Goal: Task Accomplishment & Management: Use online tool/utility

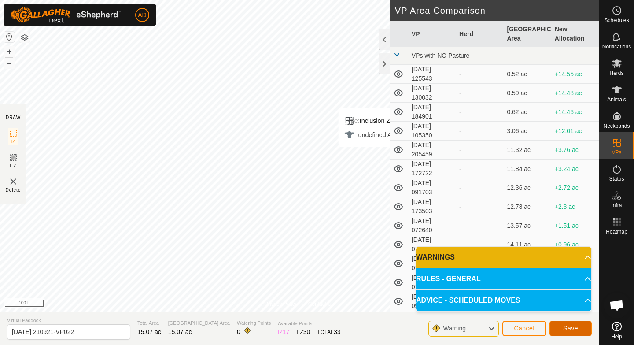
click at [574, 332] on button "Save" at bounding box center [571, 328] width 42 height 15
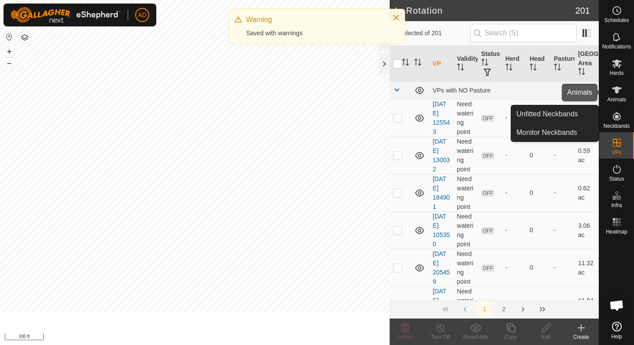
click at [620, 101] on span "Animals" at bounding box center [616, 99] width 19 height 5
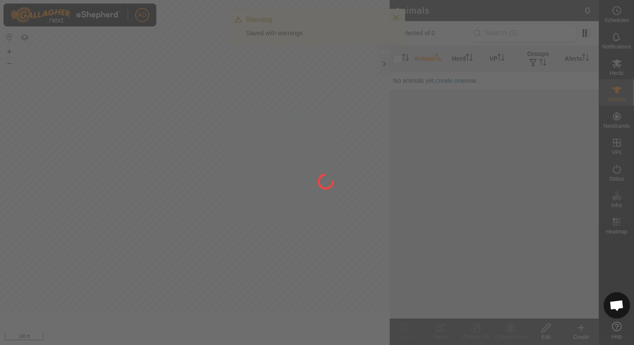
click at [620, 66] on div at bounding box center [317, 172] width 634 height 345
click at [620, 67] on div at bounding box center [317, 172] width 634 height 345
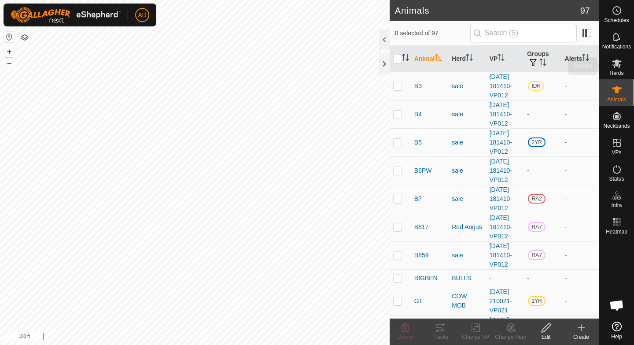
click at [620, 67] on icon at bounding box center [617, 63] width 11 height 11
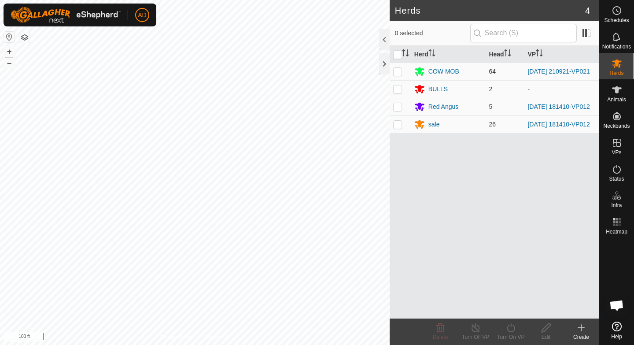
click at [397, 73] on p-checkbox at bounding box center [397, 71] width 9 height 7
checkbox input "true"
click at [520, 336] on div "Turn On VP" at bounding box center [510, 337] width 35 height 8
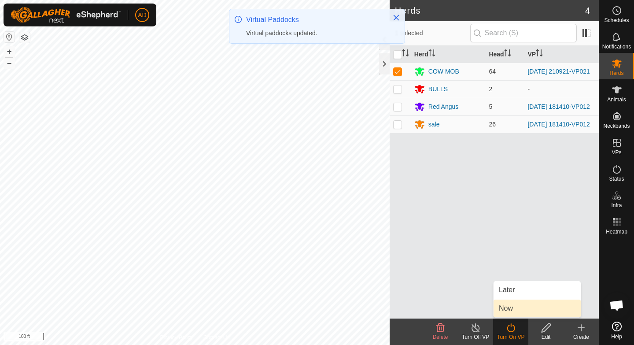
click at [513, 310] on link "Now" at bounding box center [537, 308] width 87 height 18
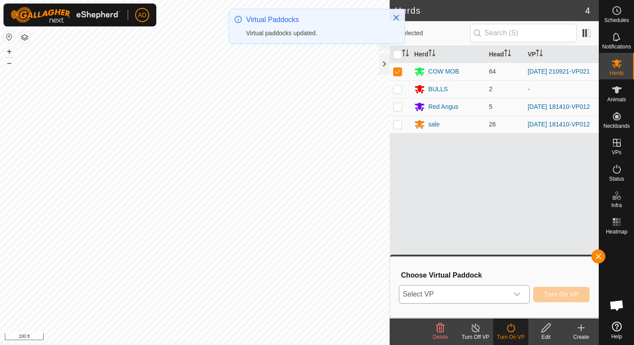
click at [506, 292] on span "Select VP" at bounding box center [453, 294] width 109 height 18
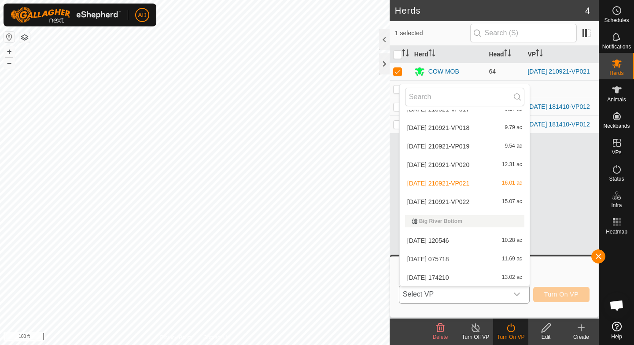
scroll to position [756, 0]
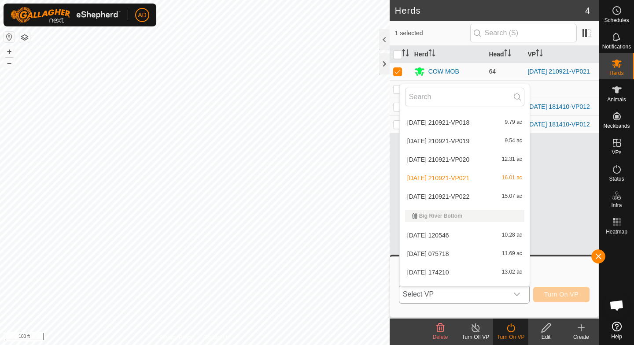
click at [430, 193] on li "[DATE] 210921-VP022 15.07 ac" at bounding box center [465, 197] width 130 height 18
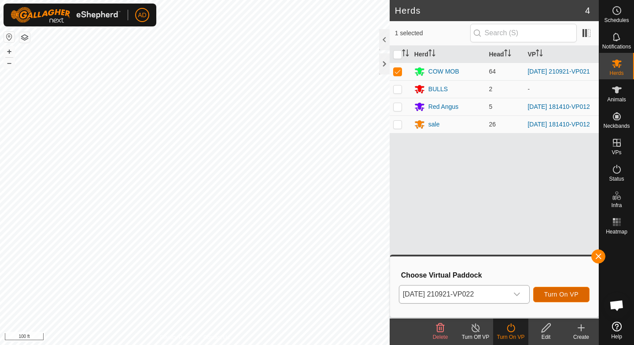
click at [559, 293] on span "Turn On VP" at bounding box center [561, 294] width 34 height 7
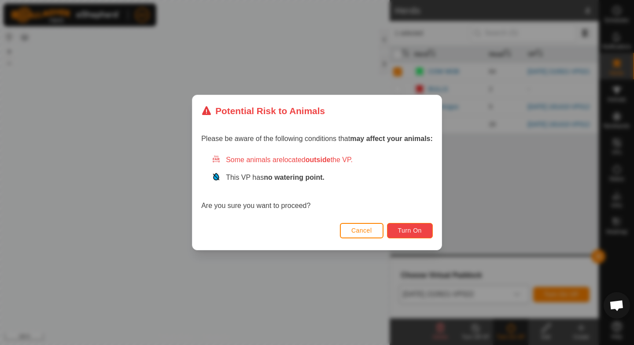
click at [426, 232] on button "Turn On" at bounding box center [410, 230] width 46 height 15
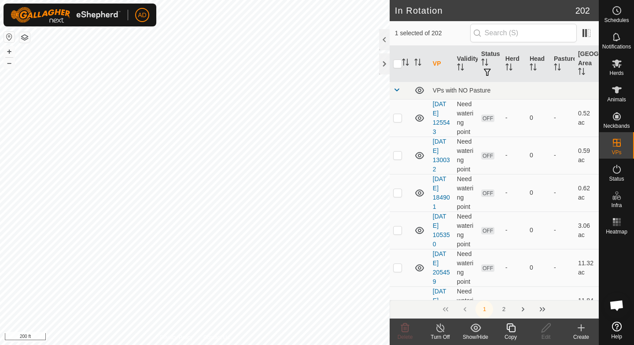
click at [510, 333] on div "Copy" at bounding box center [510, 337] width 35 height 8
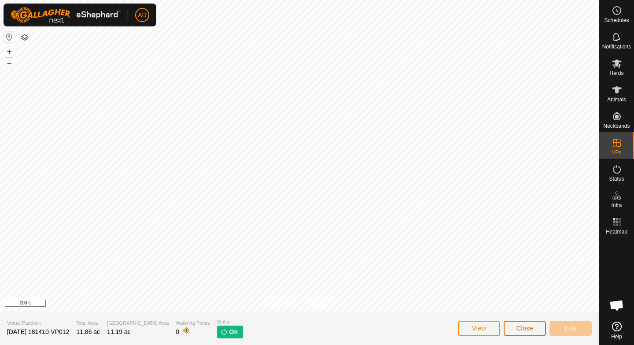
click at [522, 332] on button "Close" at bounding box center [525, 328] width 42 height 15
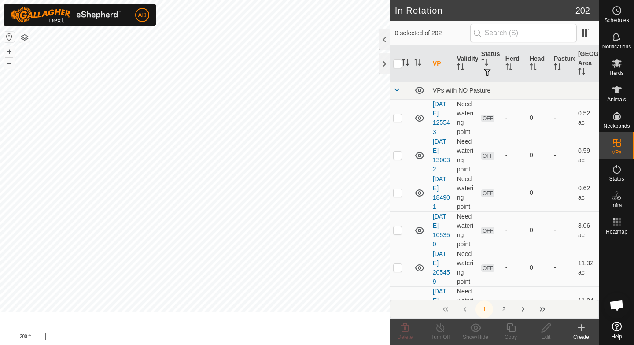
checkbox input "true"
click at [512, 332] on icon at bounding box center [511, 327] width 11 height 11
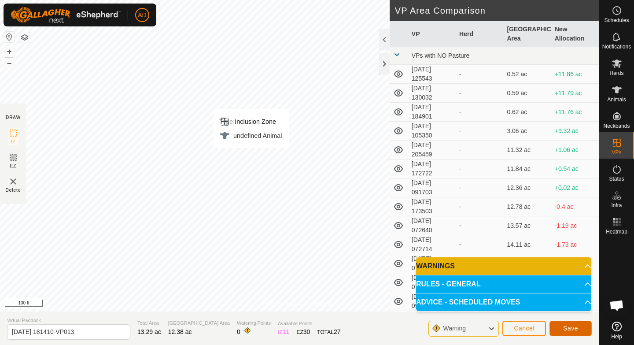
click at [562, 332] on button "Save" at bounding box center [571, 328] width 42 height 15
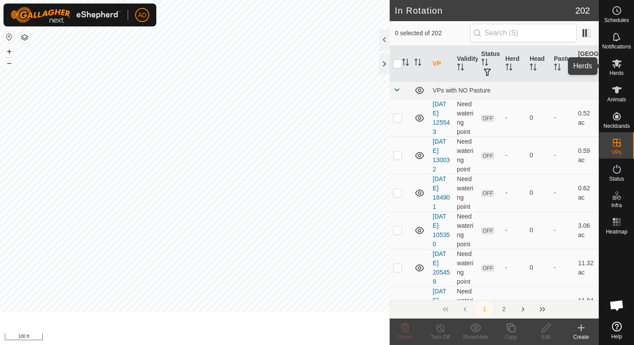
click at [626, 70] on div "Herds" at bounding box center [616, 66] width 35 height 26
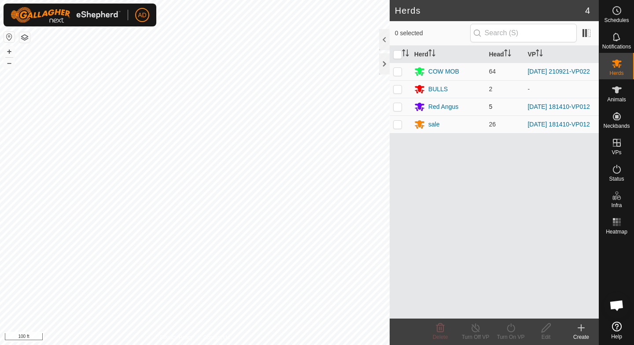
click at [395, 109] on p-checkbox at bounding box center [397, 106] width 9 height 7
checkbox input "true"
click at [401, 126] on p-checkbox at bounding box center [397, 124] width 9 height 7
checkbox input "true"
click at [513, 328] on icon at bounding box center [511, 327] width 11 height 11
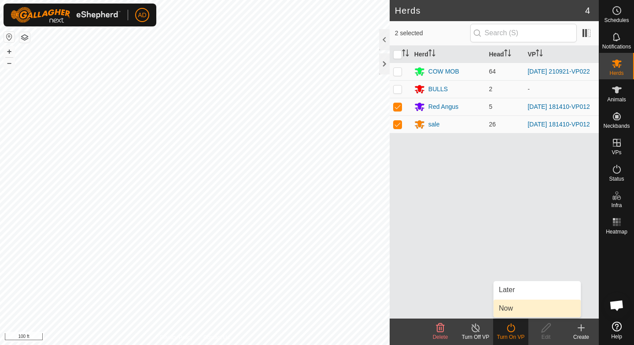
click at [517, 310] on link "Now" at bounding box center [537, 308] width 87 height 18
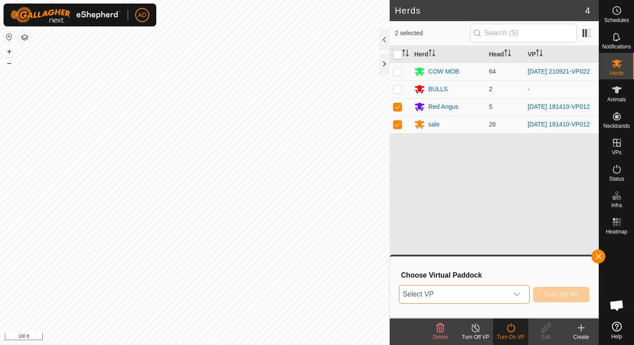
click at [507, 293] on span "Select VP" at bounding box center [453, 294] width 109 height 18
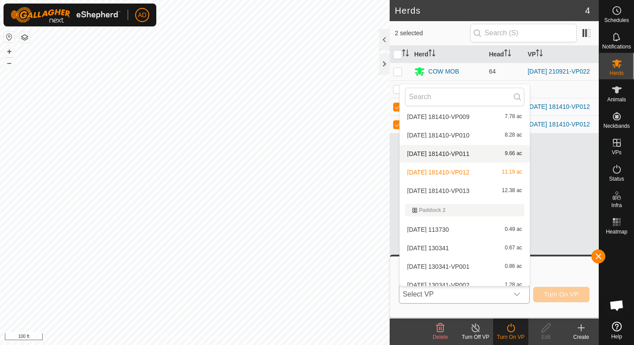
scroll to position [2086, 0]
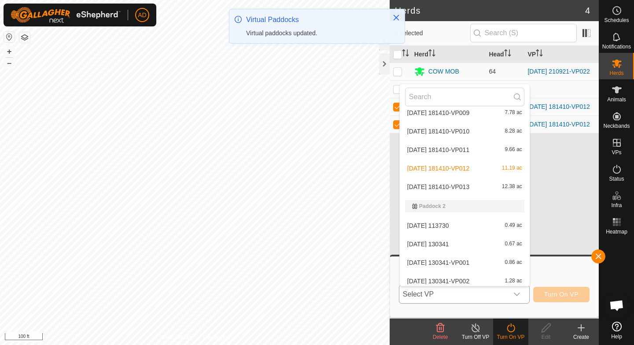
click at [443, 188] on span "[DATE] 181410-VP013" at bounding box center [438, 187] width 62 height 6
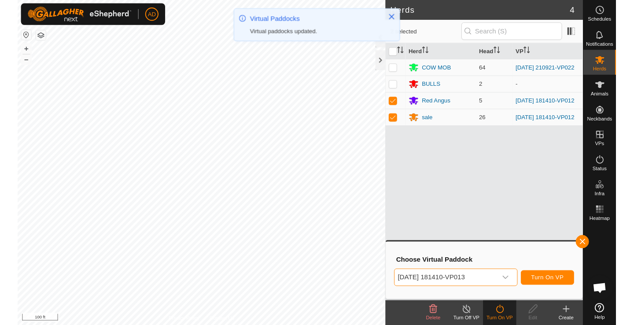
scroll to position [2086, 0]
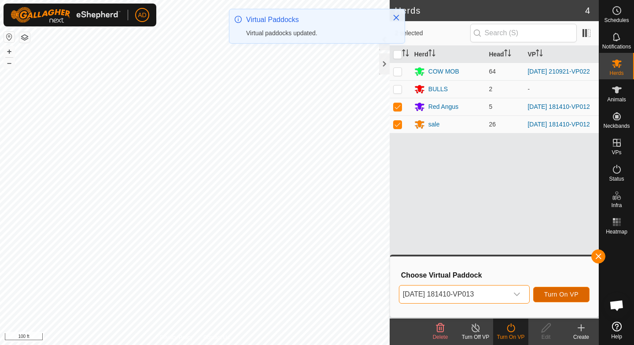
click at [555, 295] on span "Turn On VP" at bounding box center [561, 294] width 34 height 7
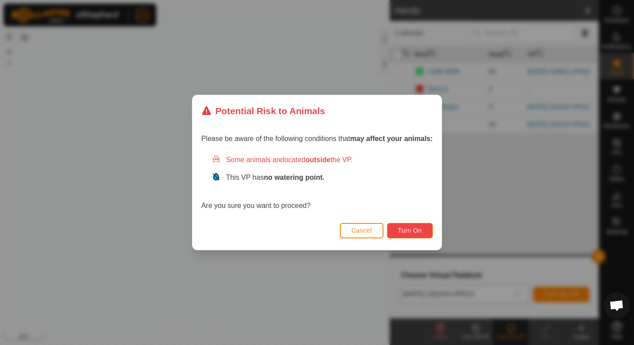
click at [404, 229] on span "Turn On" at bounding box center [410, 230] width 24 height 7
